Goal: Task Accomplishment & Management: Use online tool/utility

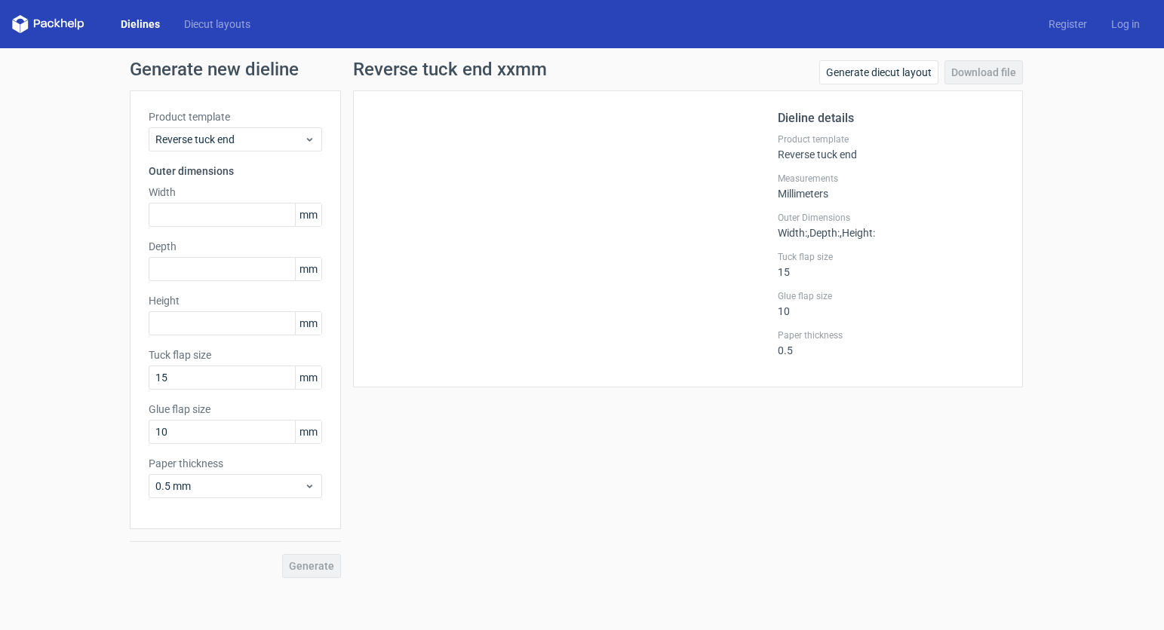
click at [136, 26] on link "Dielines" at bounding box center [140, 24] width 63 height 15
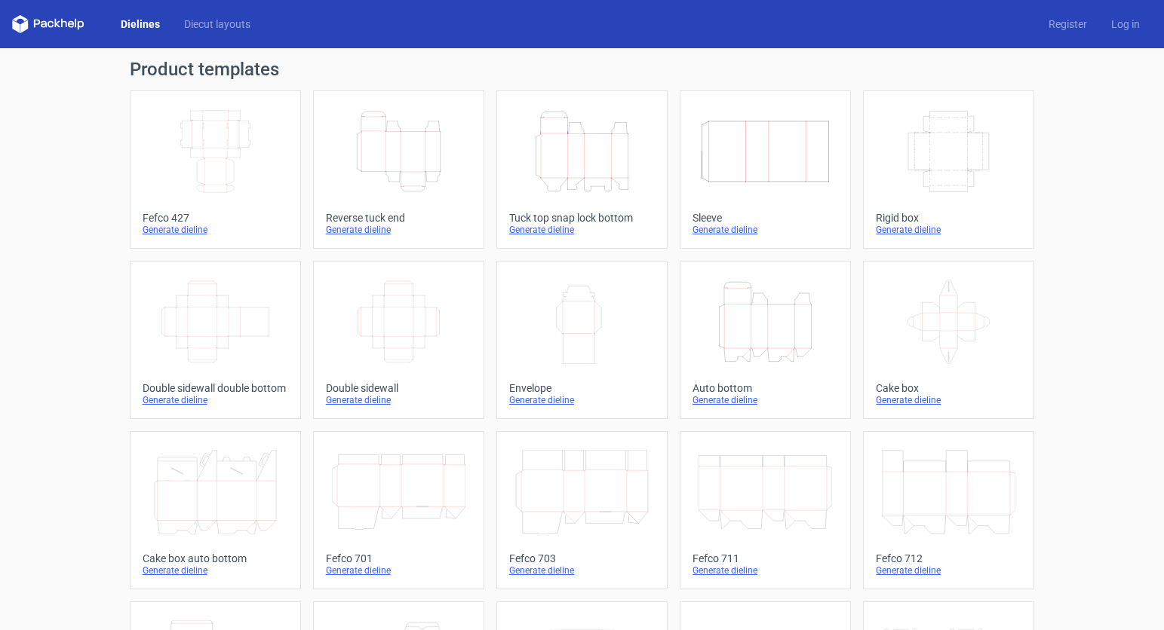
click at [416, 165] on icon "Height Depth Width" at bounding box center [398, 151] width 133 height 84
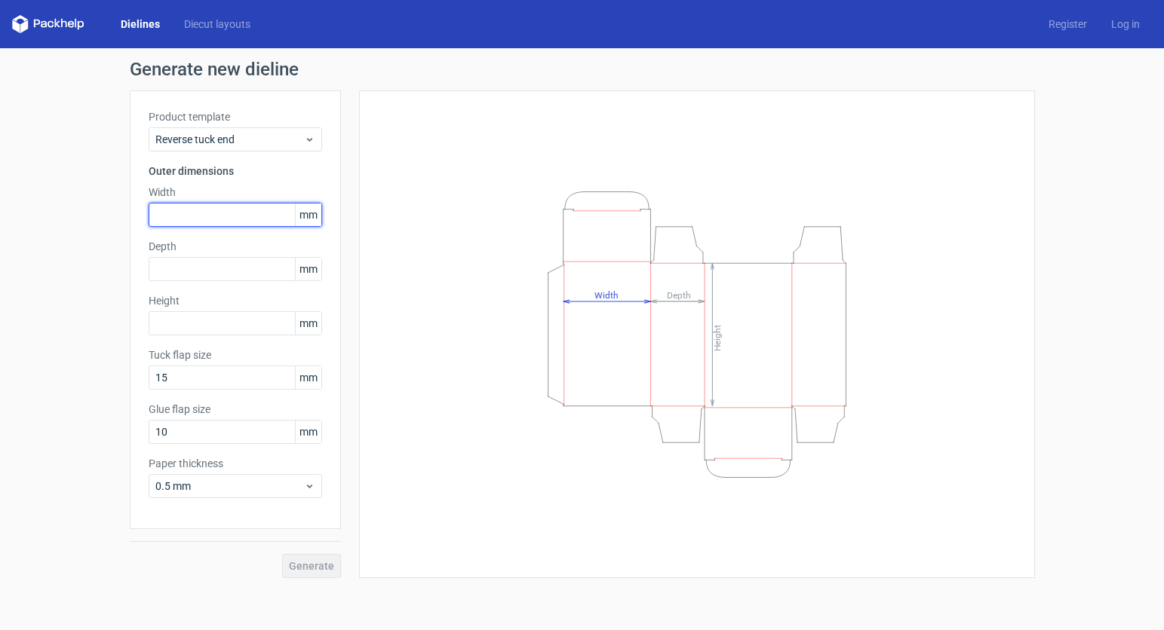
click at [203, 210] on input "text" at bounding box center [235, 215] width 173 height 24
type input "91"
drag, startPoint x: 174, startPoint y: 269, endPoint x: 110, endPoint y: 265, distance: 64.2
click at [149, 265] on input "61" at bounding box center [235, 269] width 173 height 24
drag, startPoint x: 176, startPoint y: 271, endPoint x: 125, endPoint y: 265, distance: 51.6
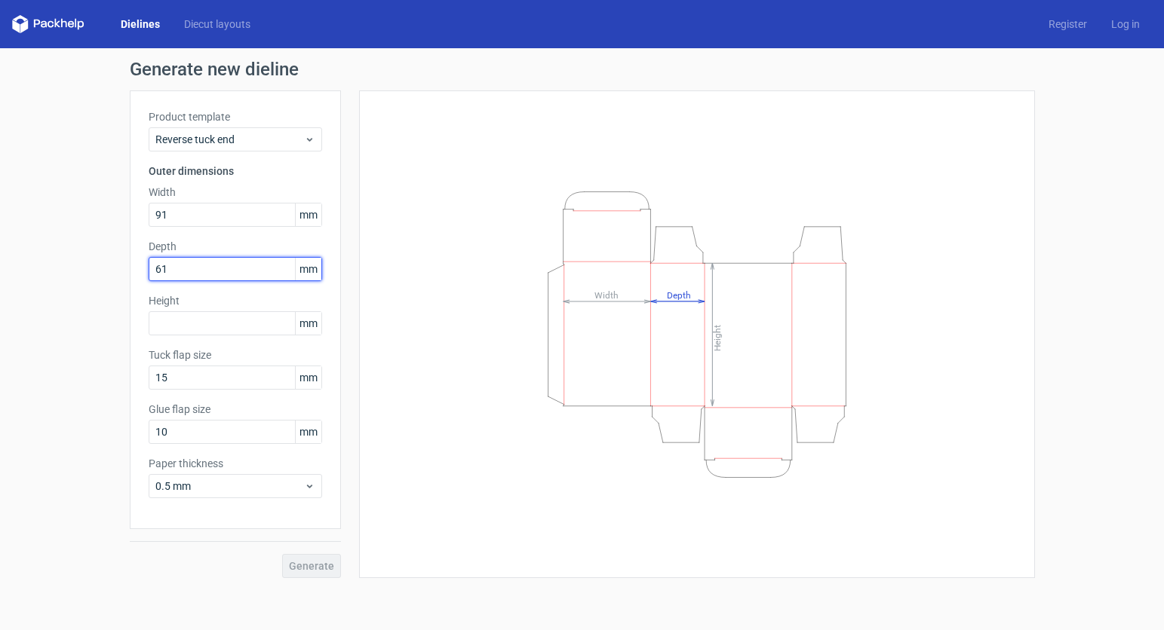
click at [149, 265] on input "61" at bounding box center [235, 269] width 173 height 24
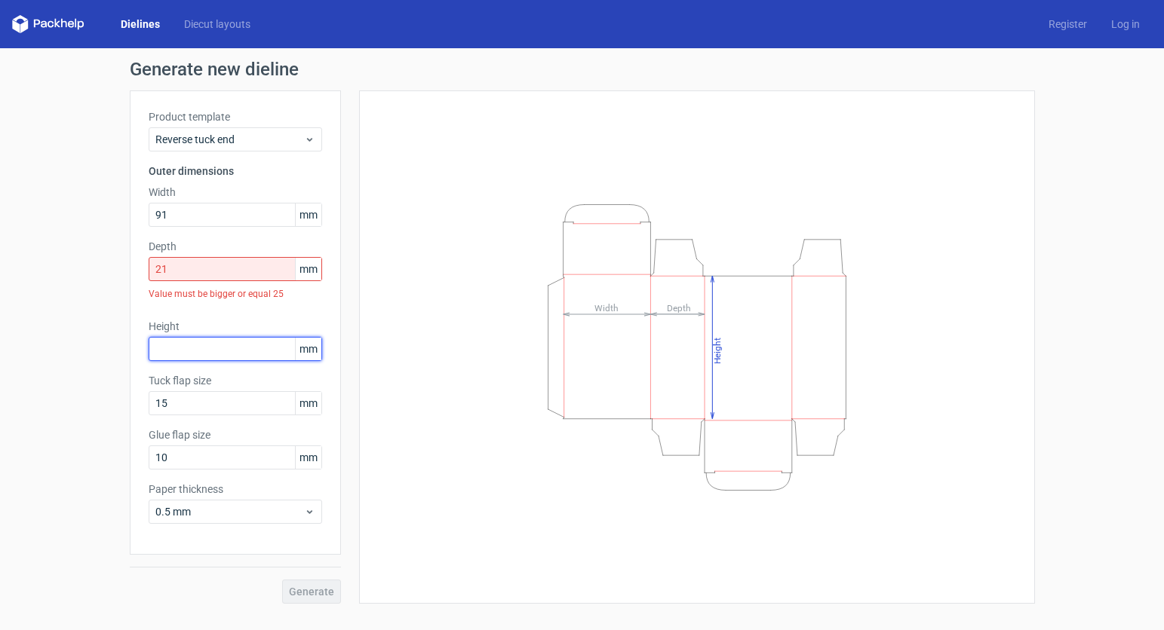
click at [166, 337] on input "text" at bounding box center [235, 349] width 173 height 24
drag, startPoint x: 179, startPoint y: 259, endPoint x: 102, endPoint y: 265, distance: 77.2
click at [149, 265] on input "21" at bounding box center [235, 269] width 173 height 24
drag, startPoint x: 170, startPoint y: 266, endPoint x: 136, endPoint y: 266, distance: 33.9
click at [149, 266] on input "21" at bounding box center [235, 269] width 173 height 24
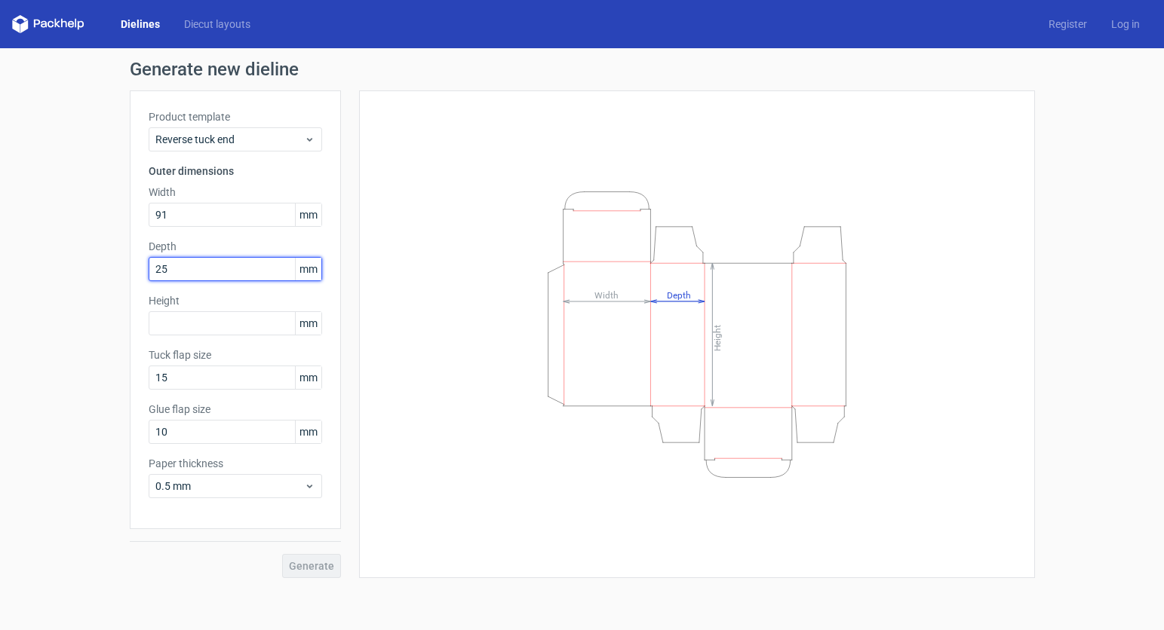
drag, startPoint x: 177, startPoint y: 271, endPoint x: 141, endPoint y: 267, distance: 36.4
click at [149, 267] on input "25" at bounding box center [235, 269] width 173 height 24
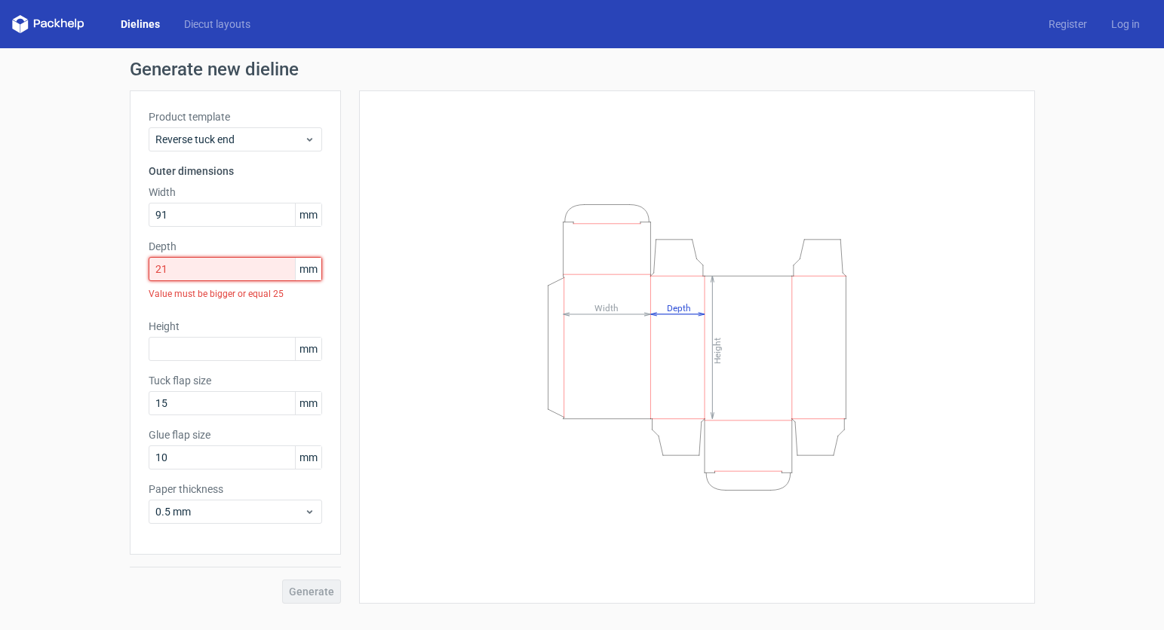
drag, startPoint x: 213, startPoint y: 271, endPoint x: 127, endPoint y: 267, distance: 86.1
click at [149, 267] on input "21" at bounding box center [235, 269] width 173 height 24
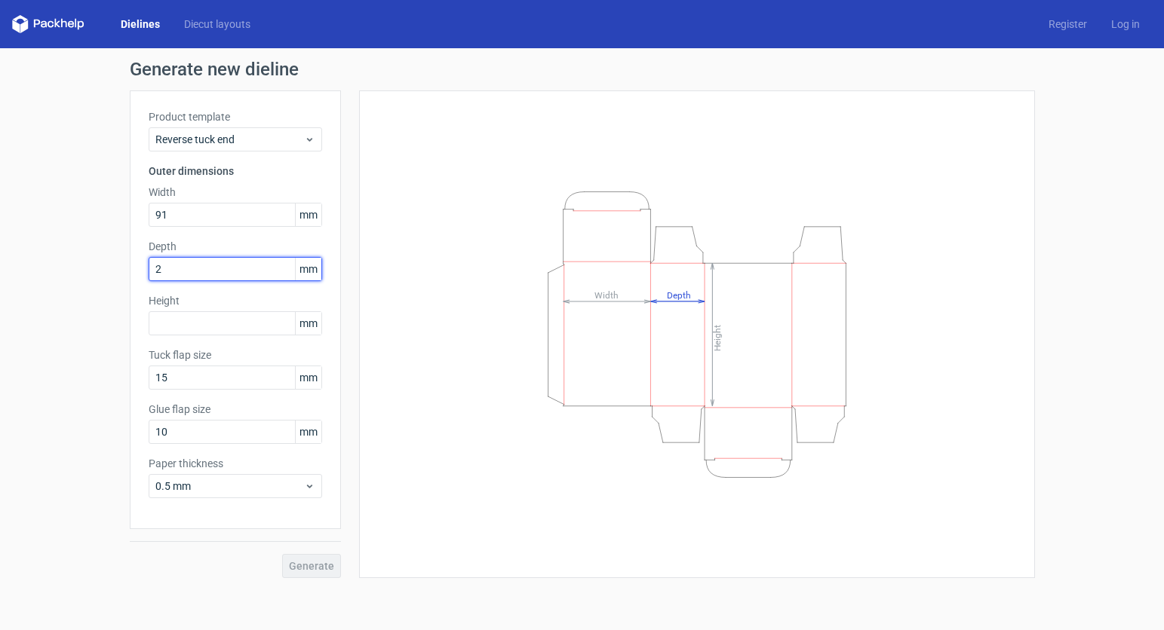
type input "25"
click at [170, 325] on input "text" at bounding box center [235, 323] width 173 height 24
drag, startPoint x: 181, startPoint y: 218, endPoint x: 123, endPoint y: 216, distance: 58.1
click at [149, 216] on input "91" at bounding box center [235, 215] width 173 height 24
type input "60"
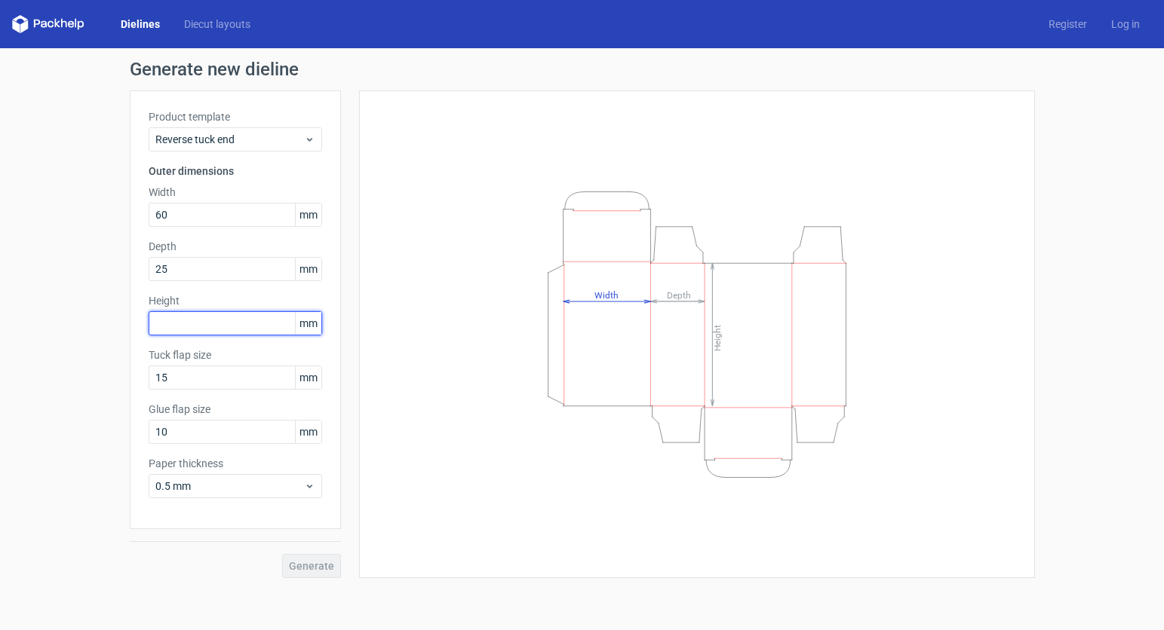
click at [179, 322] on input "text" at bounding box center [235, 323] width 173 height 24
type input "90"
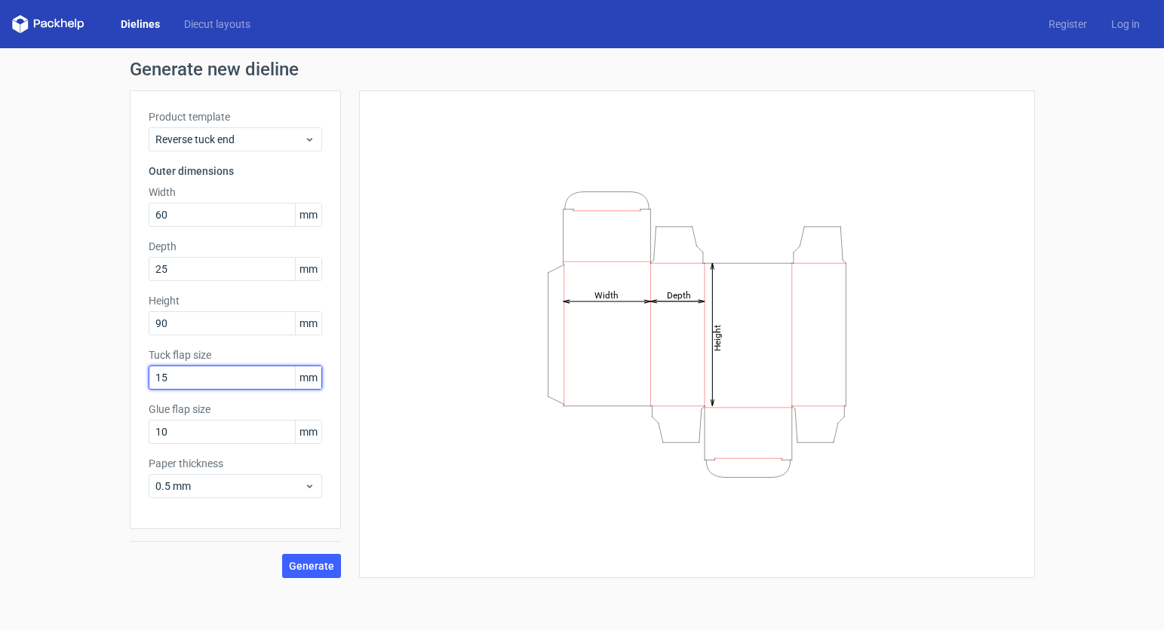
drag, startPoint x: 201, startPoint y: 379, endPoint x: 41, endPoint y: 376, distance: 159.2
click at [149, 376] on input "15" at bounding box center [235, 378] width 173 height 24
drag, startPoint x: 174, startPoint y: 430, endPoint x: 106, endPoint y: 431, distance: 68.6
click at [149, 431] on input "10" at bounding box center [235, 432] width 173 height 24
type input "15"
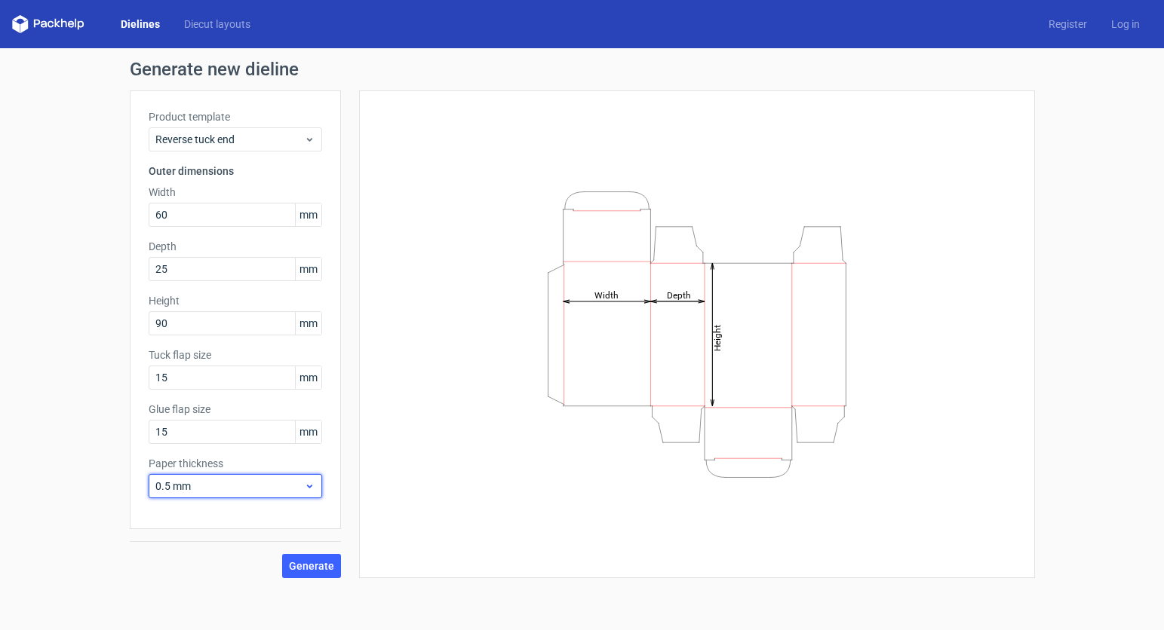
click at [272, 487] on span "0.5 mm" at bounding box center [229, 486] width 149 height 15
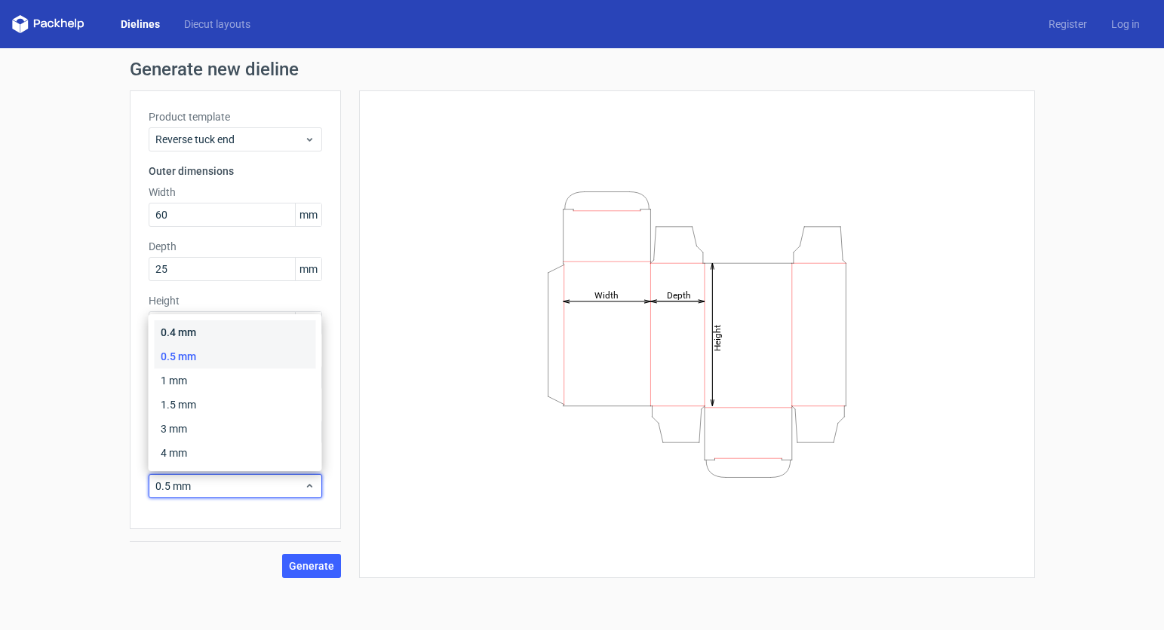
click at [187, 333] on div "0.4 mm" at bounding box center [235, 333] width 161 height 24
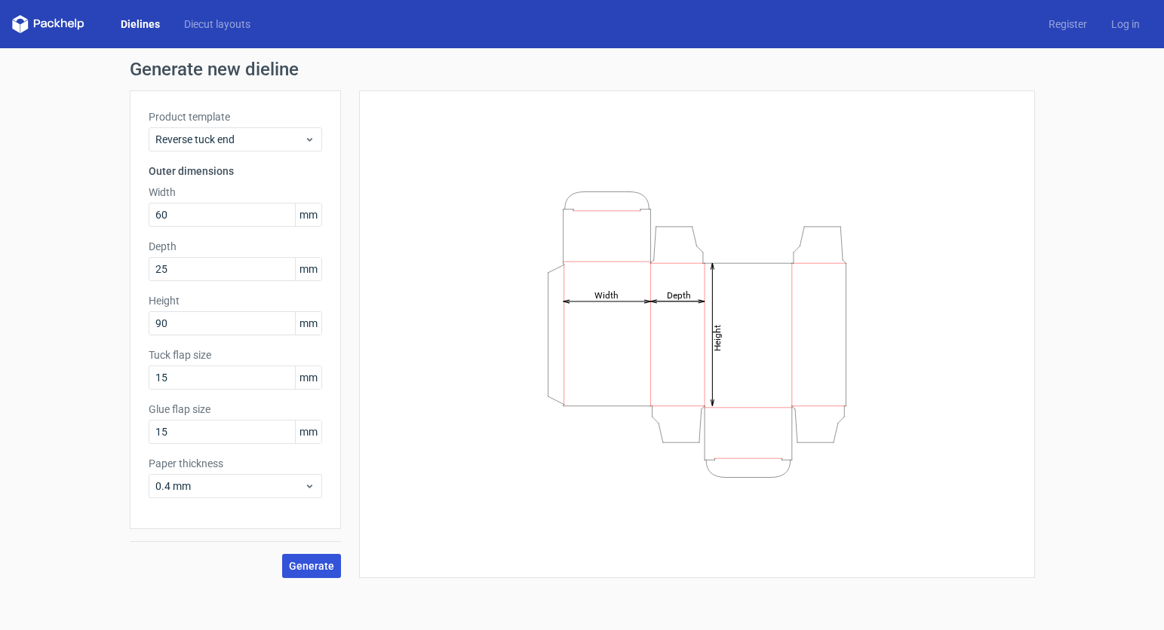
click at [312, 567] on span "Generate" at bounding box center [311, 566] width 45 height 11
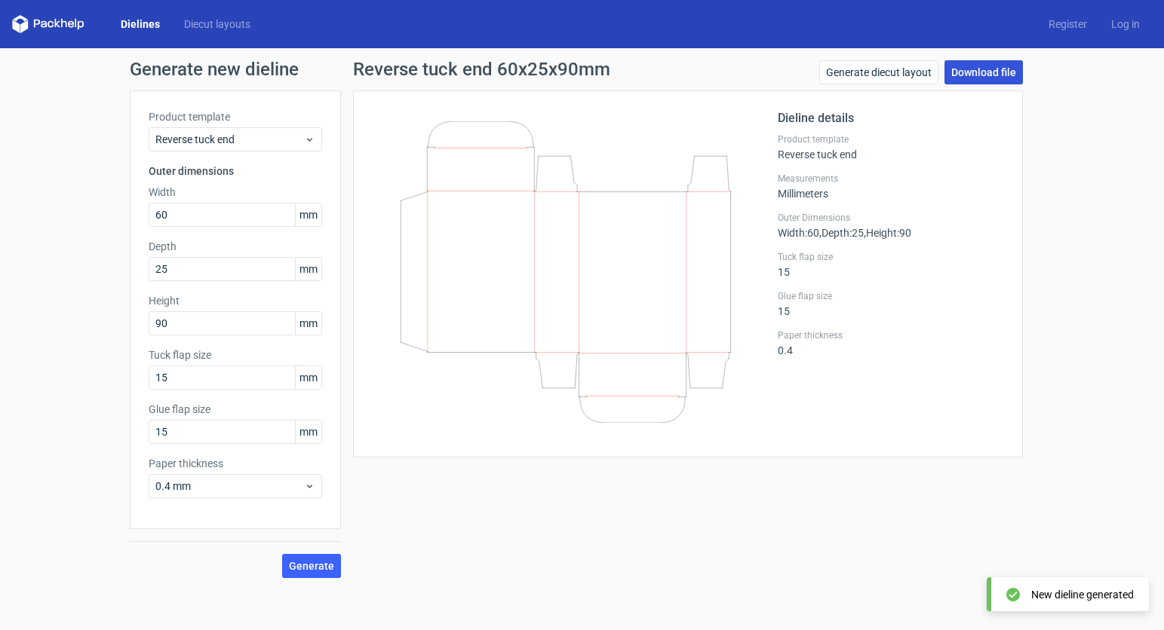
click at [967, 78] on link "Download file" at bounding box center [983, 72] width 78 height 24
